Goal: Transaction & Acquisition: Purchase product/service

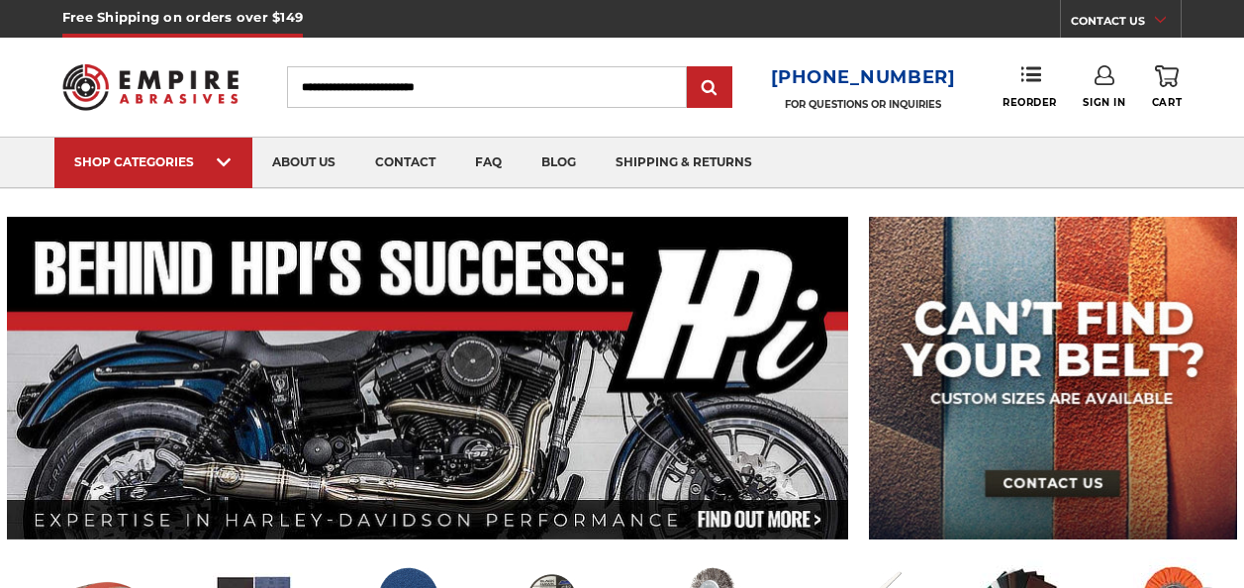
click at [479, 91] on input "Search" at bounding box center [487, 87] width 400 height 42
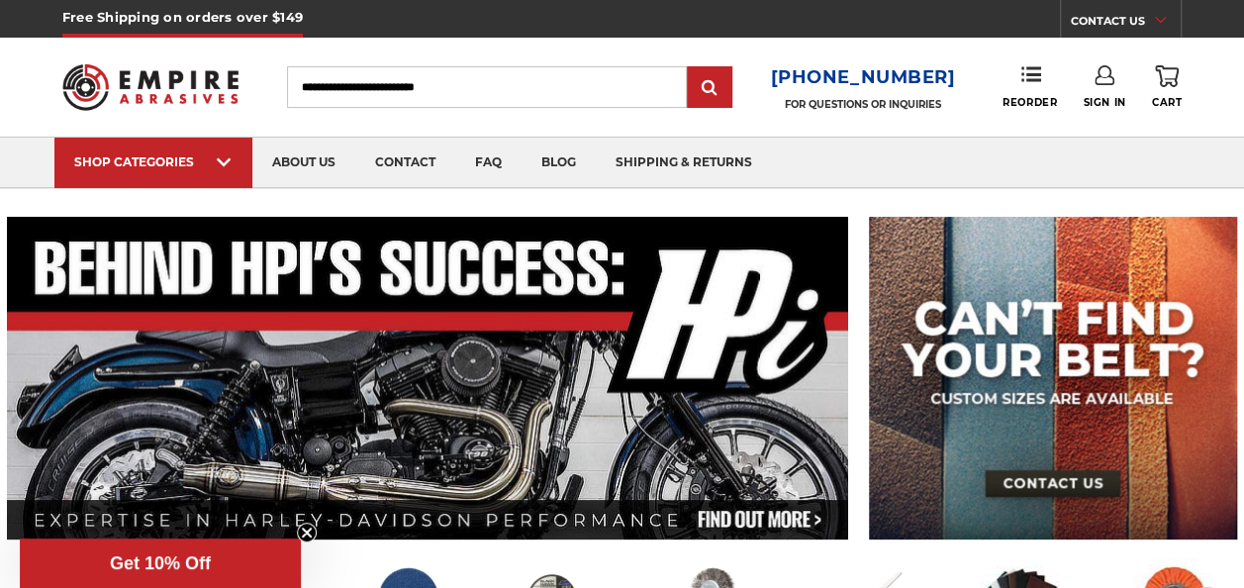
click at [467, 81] on input "Search" at bounding box center [487, 87] width 400 height 42
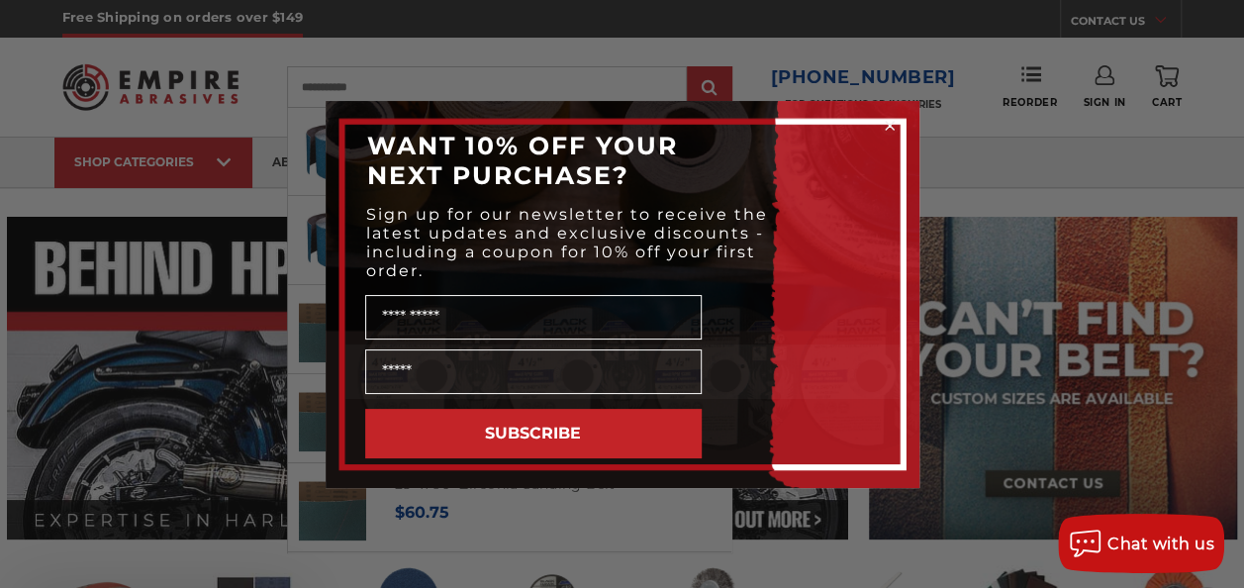
type input "**********"
click at [891, 125] on circle "Close dialog" at bounding box center [889, 125] width 19 height 19
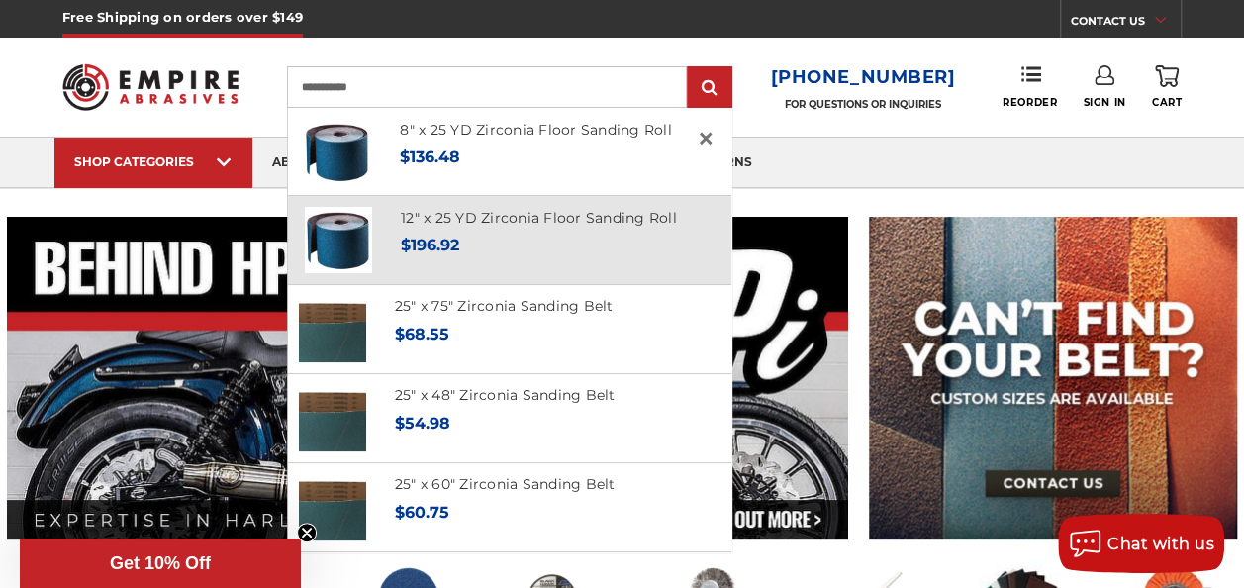
click at [541, 240] on div "Now: $196.92" at bounding box center [539, 245] width 276 height 27
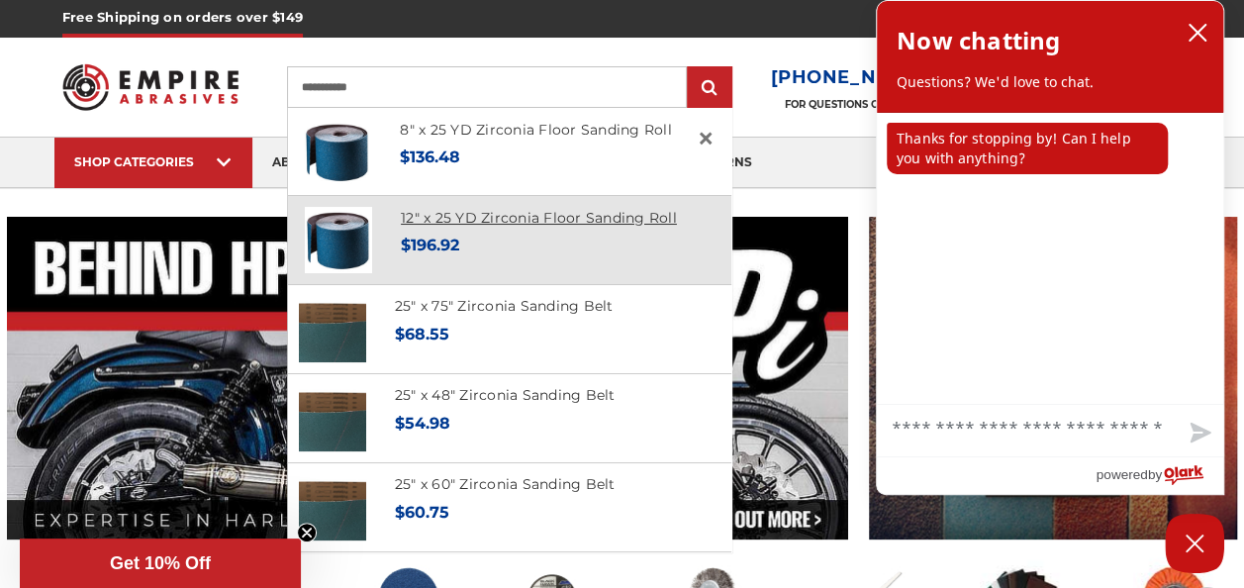
click at [562, 227] on link "12" x 25 YD Zirconia Floor Sanding Roll" at bounding box center [539, 218] width 276 height 18
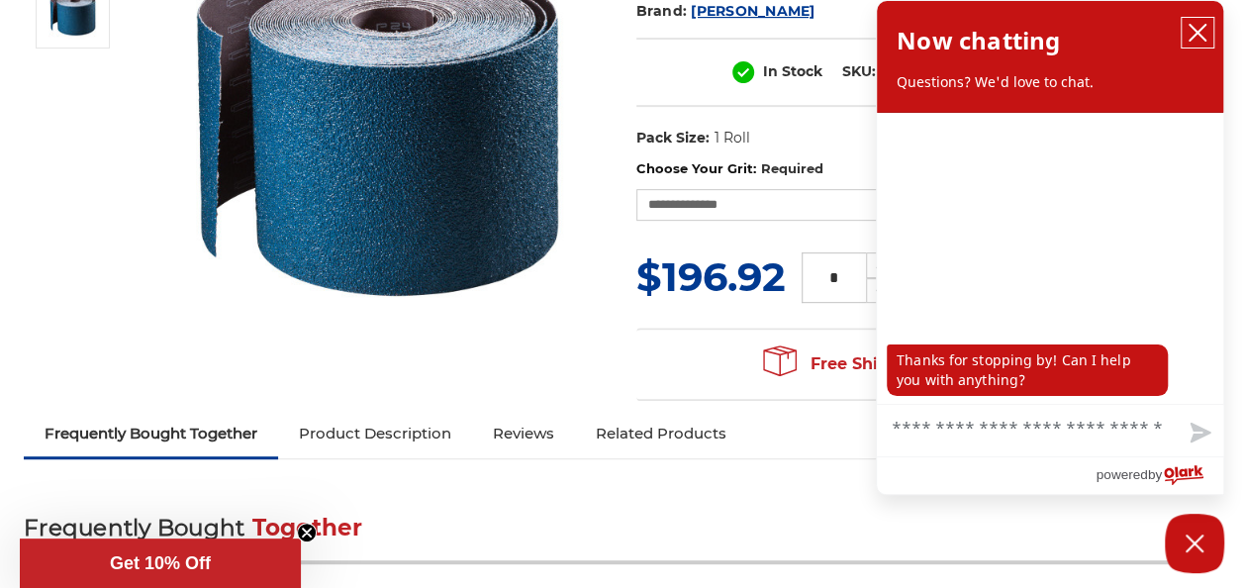
click at [1197, 40] on icon "close chatbox" at bounding box center [1198, 33] width 20 height 20
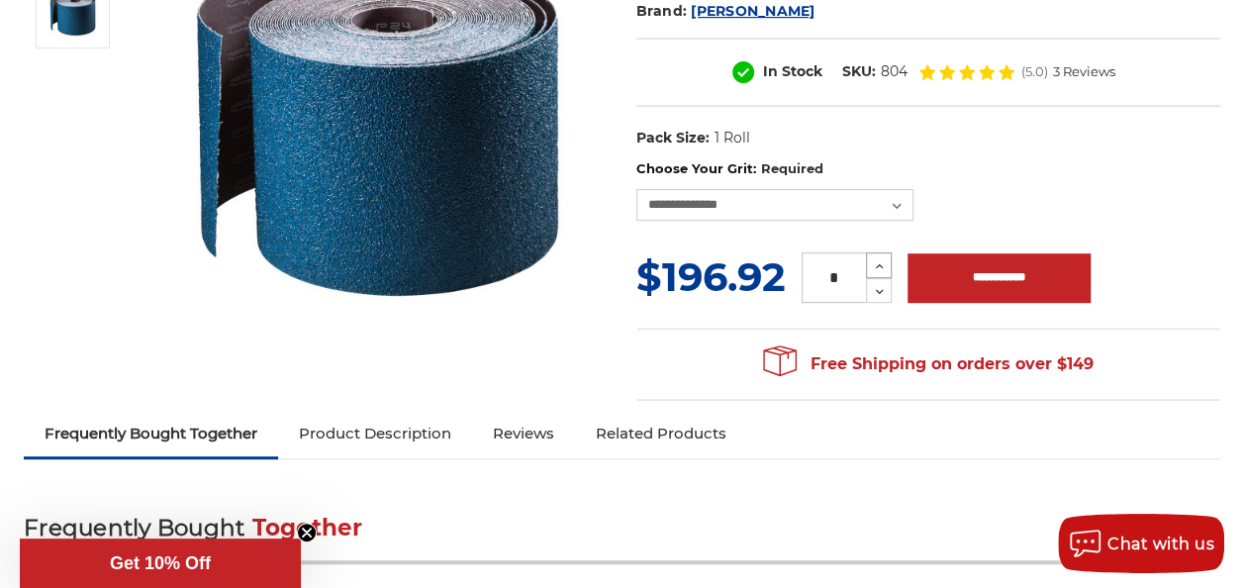
click at [884, 275] on icon at bounding box center [879, 266] width 15 height 18
type input "*"
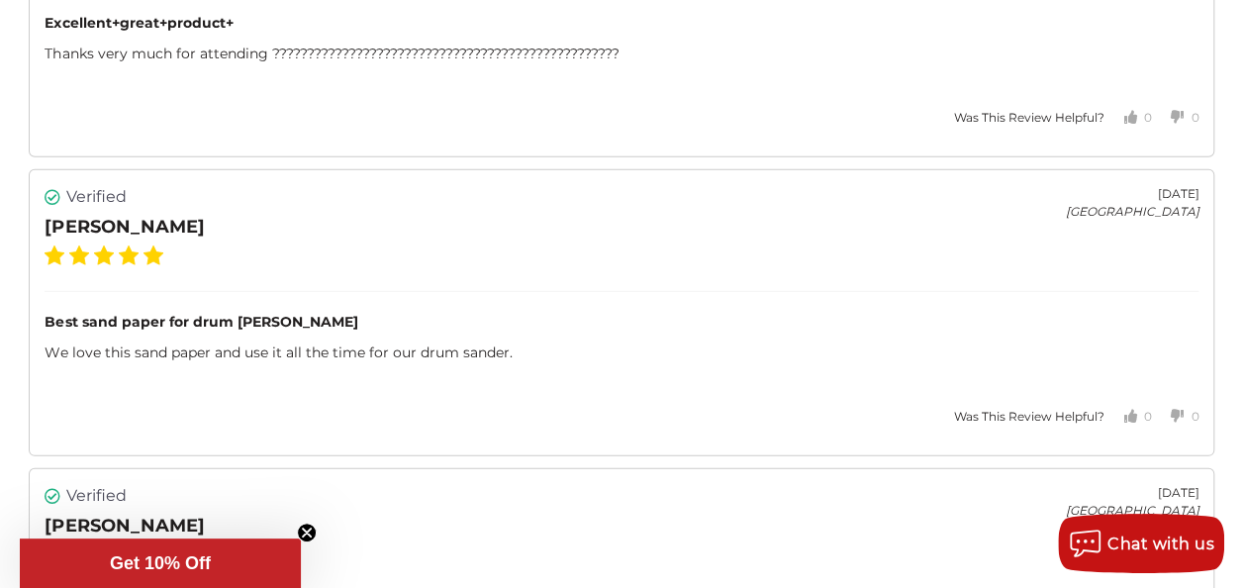
scroll to position [2769, 0]
